Goal: Contribute content: Add original content to the website for others to see

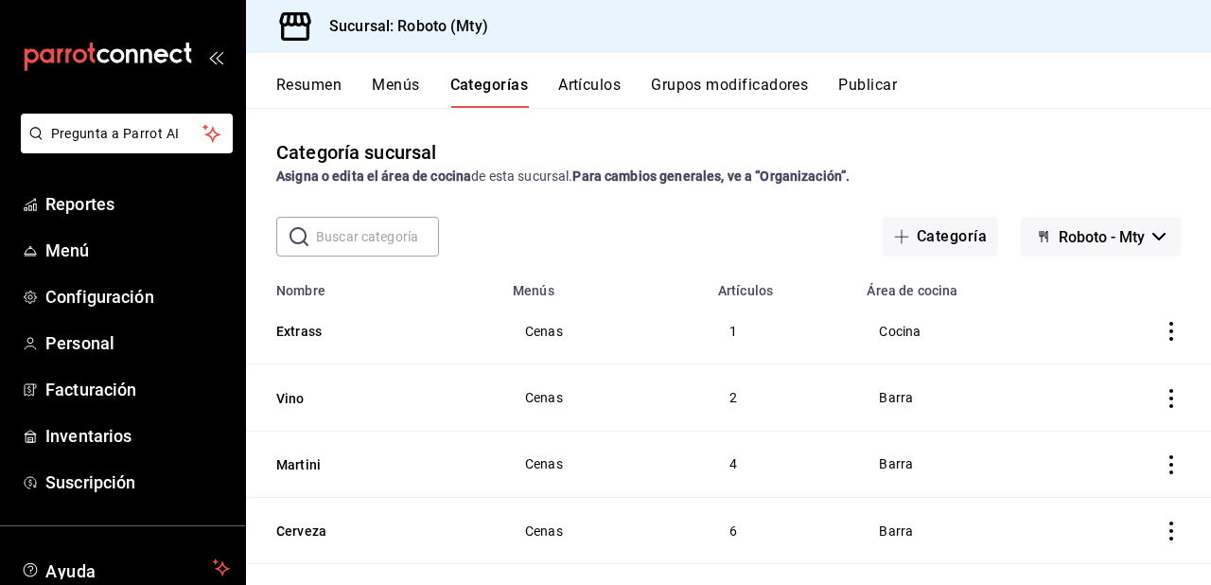
click at [588, 93] on button "Artículos" at bounding box center [589, 92] width 62 height 32
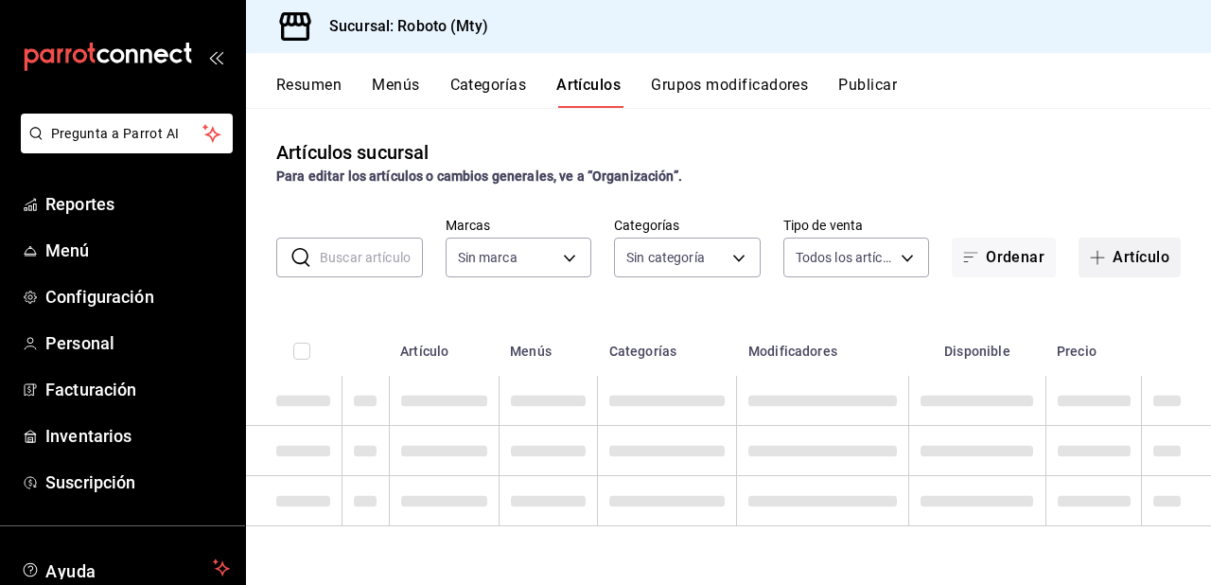
click at [1140, 257] on button "Artículo" at bounding box center [1129, 257] width 102 height 40
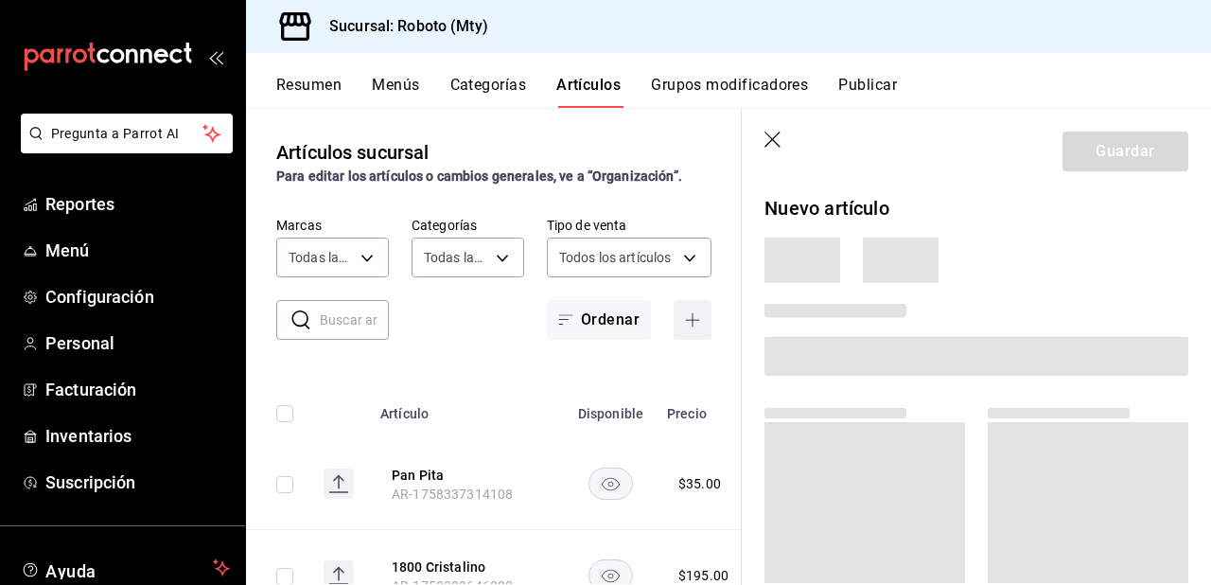
type input "09ba0216-65db-402d-9b94-d36048e6fe77"
type input "5e2bc104-b7fe-4185-90af-8e17596a2fd3,6a13d590-edb7-4daa-b10d-4f64a6c5a8d8,74d66…"
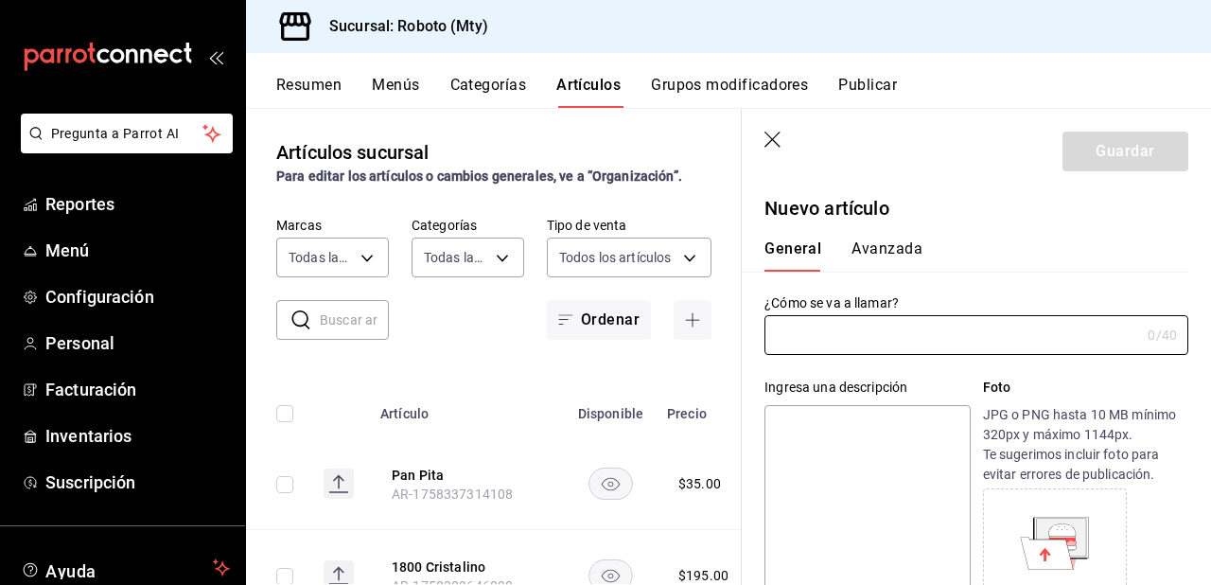
type input "AR-1758343195587"
click at [889, 322] on input "text" at bounding box center [952, 335] width 376 height 38
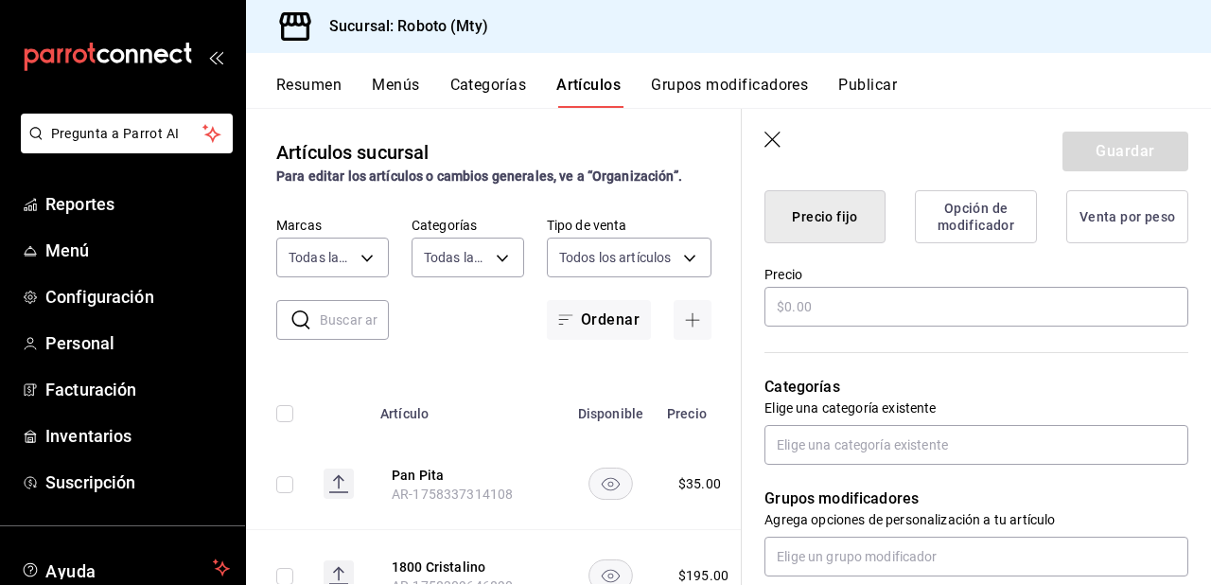
scroll to position [574, 0]
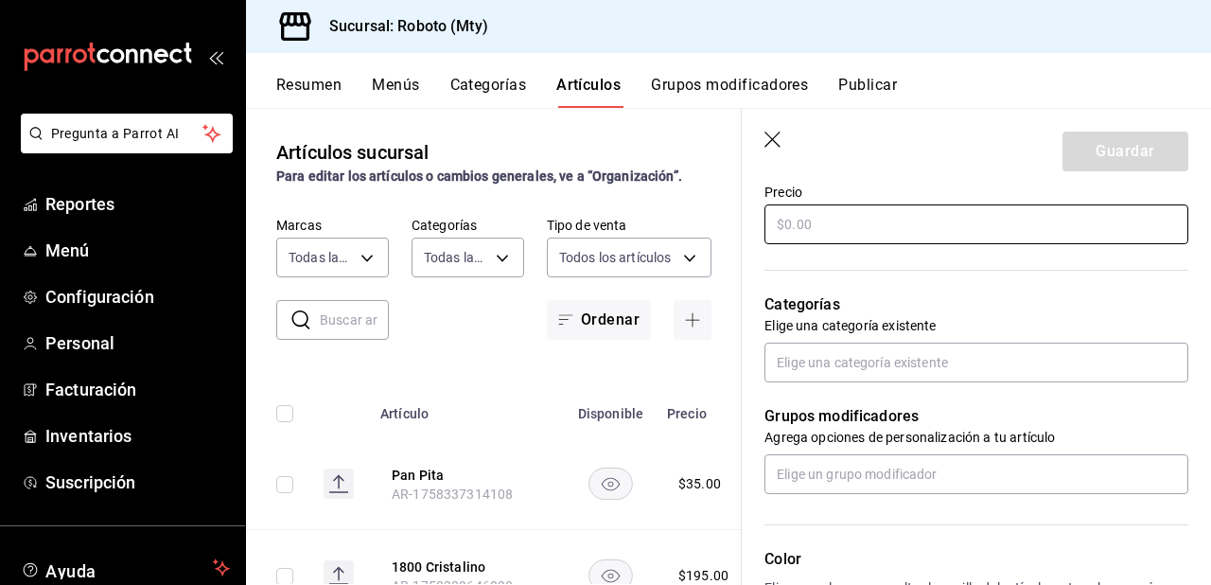
type input "mezcal ojo de tigre"
click at [983, 228] on input "text" at bounding box center [976, 224] width 424 height 40
type input "$220.00"
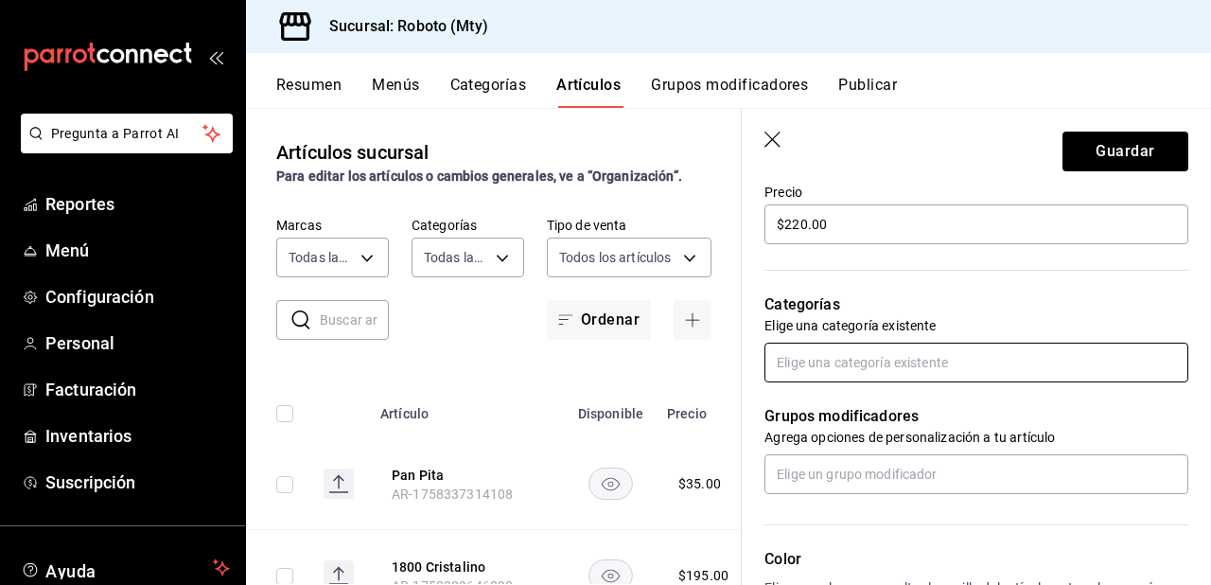
click at [907, 377] on input "text" at bounding box center [976, 362] width 424 height 40
type input "des"
click at [856, 398] on li "Destilados" at bounding box center [970, 405] width 412 height 31
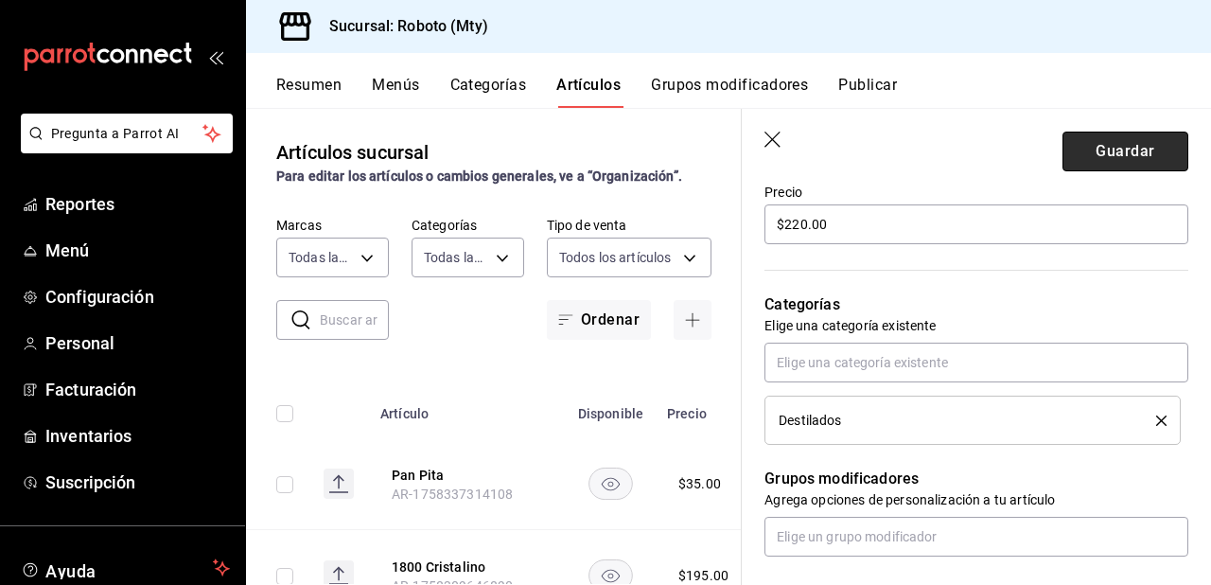
click at [1126, 151] on button "Guardar" at bounding box center [1125, 151] width 126 height 40
